Goal: Find specific page/section: Find specific page/section

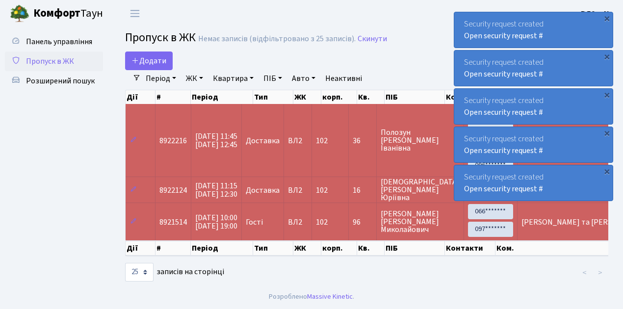
select select "25"
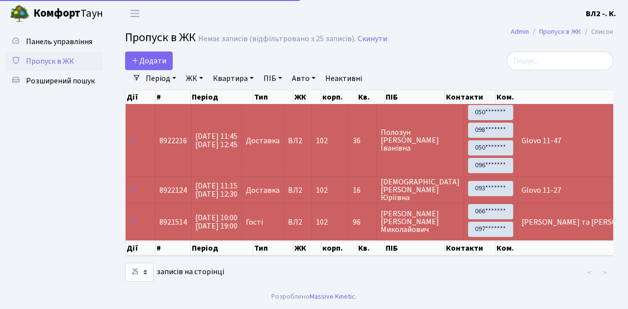
select select "25"
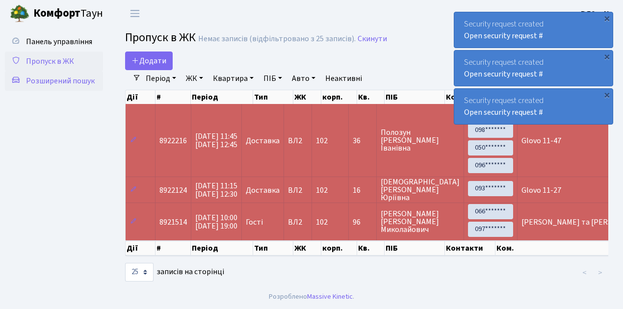
click at [67, 81] on span "Розширений пошук" at bounding box center [60, 81] width 69 height 11
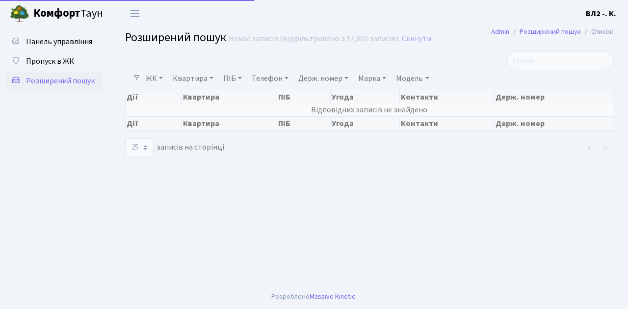
select select "25"
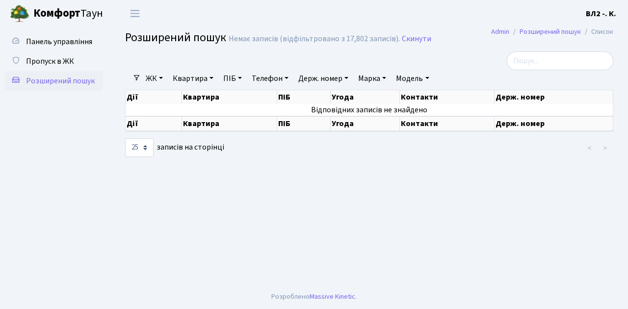
click at [212, 78] on link "Квартира" at bounding box center [193, 78] width 49 height 17
type input "152"
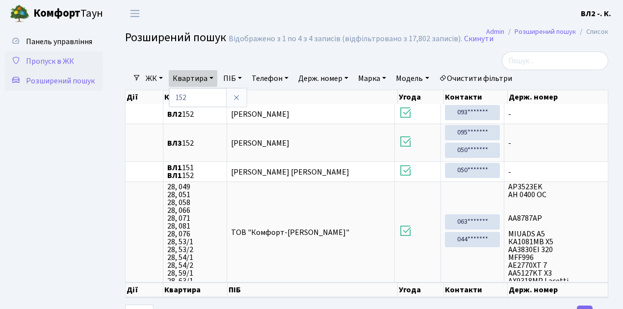
click at [42, 61] on span "Пропуск в ЖК" at bounding box center [50, 61] width 48 height 11
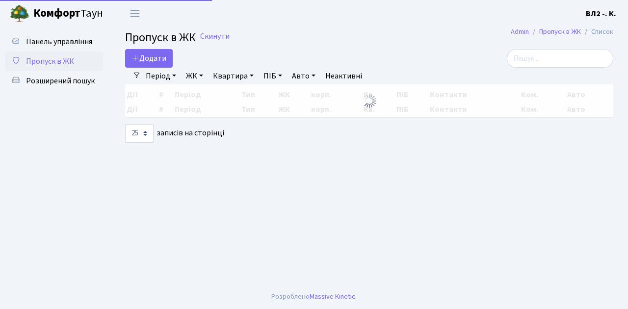
select select "25"
